Goal: Information Seeking & Learning: Find specific fact

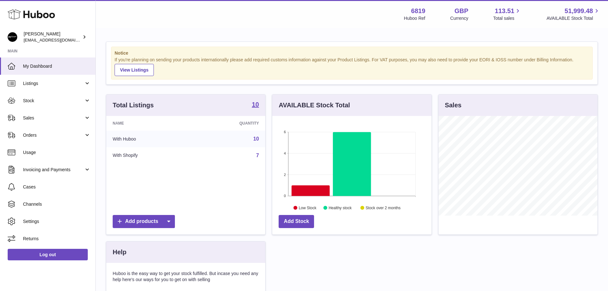
scroll to position [100, 159]
click at [60, 113] on link "Sales" at bounding box center [47, 117] width 95 height 17
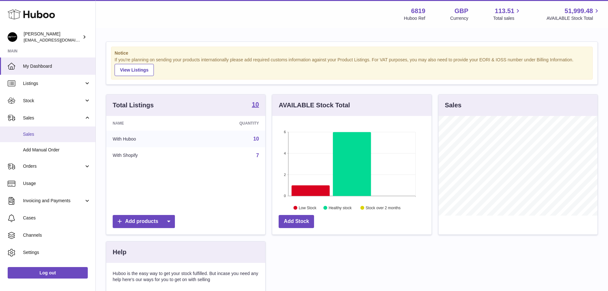
click at [51, 135] on span "Sales" at bounding box center [57, 134] width 68 height 6
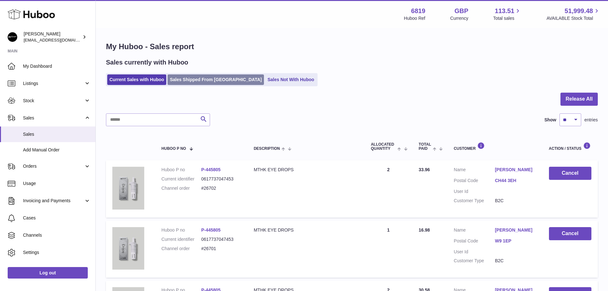
click at [205, 75] on link "Sales Shipped From Huboo" at bounding box center [215, 79] width 96 height 11
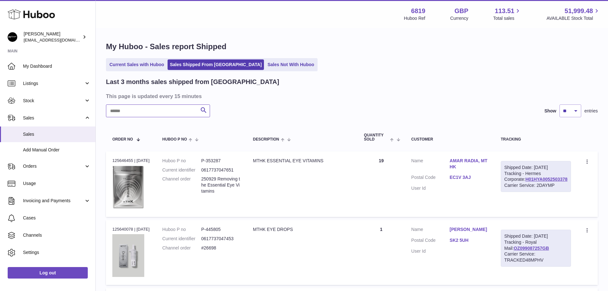
click at [151, 116] on input "text" at bounding box center [158, 110] width 104 height 13
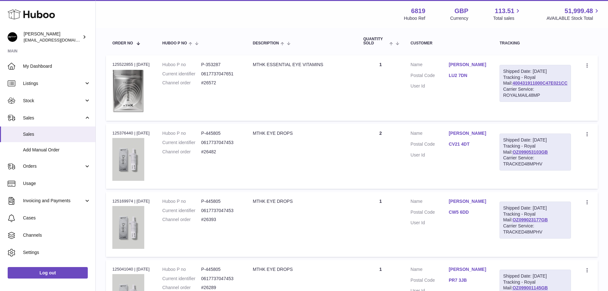
scroll to position [96, 0]
type input "***"
click at [466, 133] on link "Pam Bates" at bounding box center [467, 133] width 38 height 6
click at [466, 133] on div at bounding box center [304, 145] width 608 height 291
click at [525, 155] on link "OZ099053103GB" at bounding box center [529, 152] width 35 height 5
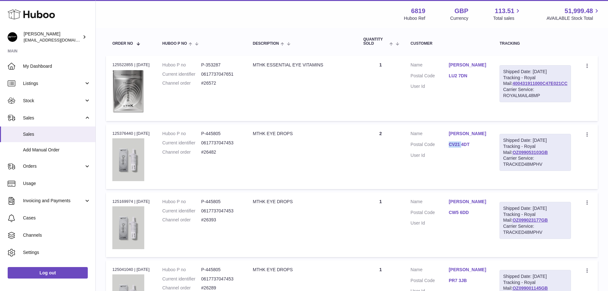
drag, startPoint x: 456, startPoint y: 149, endPoint x: 471, endPoint y: 149, distance: 15.0
click at [471, 149] on dd "CV21 4DT" at bounding box center [467, 145] width 38 height 8
drag, startPoint x: 475, startPoint y: 149, endPoint x: 460, endPoint y: 148, distance: 15.3
click at [460, 148] on dd "CV21 4DT" at bounding box center [467, 145] width 38 height 8
click at [457, 148] on dd "CV21 4DT" at bounding box center [467, 145] width 38 height 8
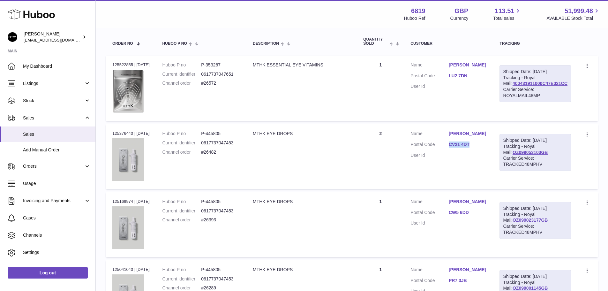
drag, startPoint x: 456, startPoint y: 148, endPoint x: 478, endPoint y: 148, distance: 21.7
click at [478, 148] on dd "CV21 4DT" at bounding box center [467, 145] width 38 height 8
copy link "CV21 4DT"
click at [221, 132] on dd "P-445805" at bounding box center [220, 133] width 39 height 6
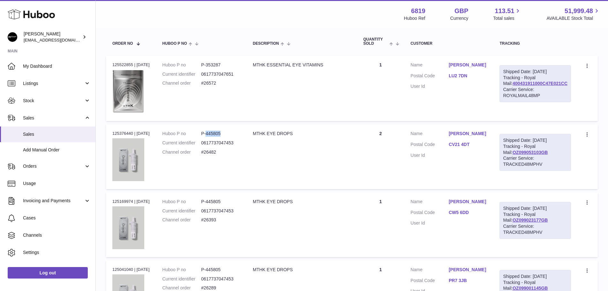
copy dd "445805"
click at [290, 138] on td "Description MTHK EYE DROPS" at bounding box center [301, 156] width 110 height 65
click at [132, 131] on div "Order no 125376440 | 24th Sep" at bounding box center [130, 133] width 37 height 6
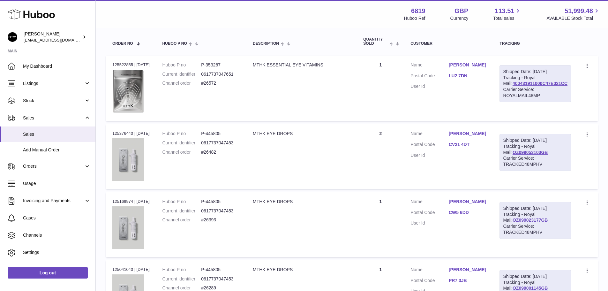
copy div "125376440"
